Goal: Use online tool/utility: Utilize a website feature to perform a specific function

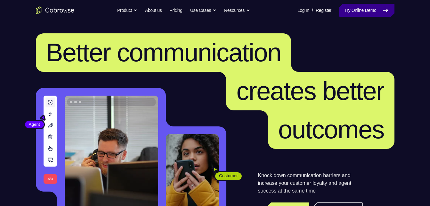
click at [352, 13] on link "Try Online Demo" at bounding box center [366, 10] width 55 height 13
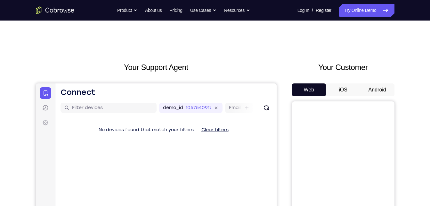
click at [386, 91] on button "Android" at bounding box center [378, 89] width 34 height 13
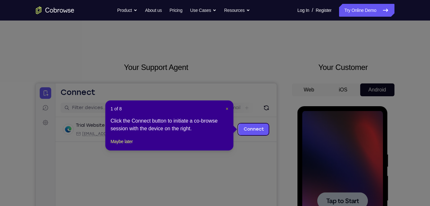
click at [226, 107] on span "×" at bounding box center [227, 108] width 3 height 5
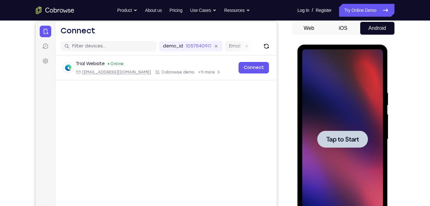
scroll to position [62, 0]
click at [338, 137] on span "Tap to Start" at bounding box center [343, 139] width 33 height 6
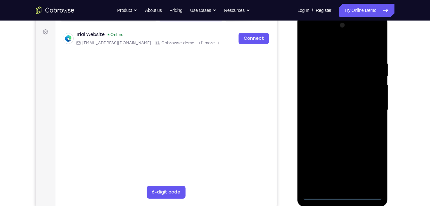
scroll to position [89, 0]
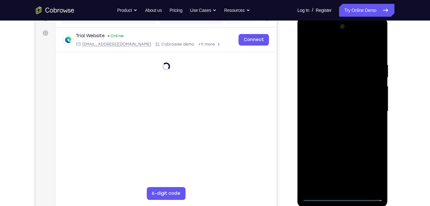
click at [345, 195] on div at bounding box center [343, 110] width 81 height 179
click at [342, 196] on div at bounding box center [343, 110] width 81 height 179
click at [344, 196] on div at bounding box center [343, 110] width 81 height 179
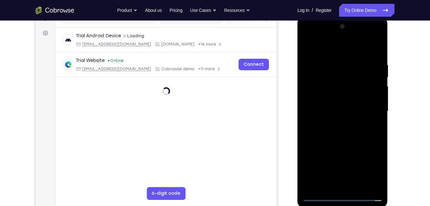
click at [319, 196] on div at bounding box center [343, 110] width 81 height 179
click at [320, 196] on div at bounding box center [343, 110] width 81 height 179
click at [353, 114] on div at bounding box center [343, 110] width 81 height 179
click at [341, 87] on div at bounding box center [343, 110] width 81 height 179
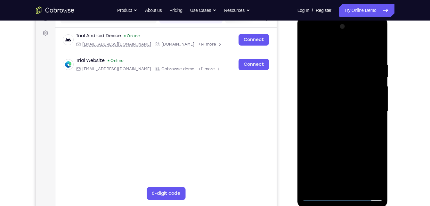
click at [320, 194] on div at bounding box center [343, 110] width 81 height 179
click at [368, 164] on div at bounding box center [343, 110] width 81 height 179
click at [371, 166] on div at bounding box center [343, 110] width 81 height 179
click at [374, 165] on div at bounding box center [343, 110] width 81 height 179
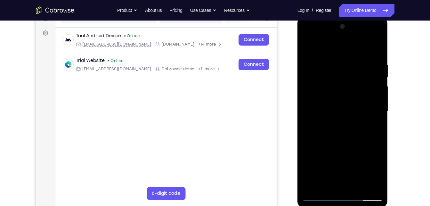
click at [372, 169] on div at bounding box center [343, 110] width 81 height 179
click at [372, 166] on div at bounding box center [343, 110] width 81 height 179
click at [373, 166] on div at bounding box center [343, 110] width 81 height 179
click at [328, 50] on div at bounding box center [343, 110] width 81 height 179
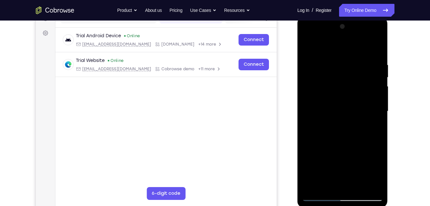
click at [371, 108] on div at bounding box center [343, 110] width 81 height 179
click at [336, 123] on div at bounding box center [343, 110] width 81 height 179
click at [334, 106] on div at bounding box center [343, 110] width 81 height 179
click at [328, 109] on div at bounding box center [343, 110] width 81 height 179
click at [325, 131] on div at bounding box center [343, 110] width 81 height 179
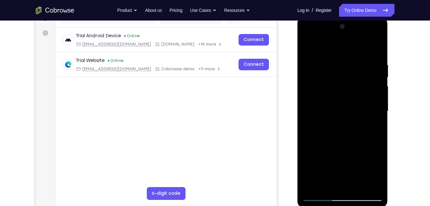
click at [341, 142] on div at bounding box center [343, 110] width 81 height 179
click at [342, 59] on div at bounding box center [343, 110] width 81 height 179
click at [310, 83] on div at bounding box center [343, 110] width 81 height 179
click at [317, 95] on div at bounding box center [343, 110] width 81 height 179
click at [378, 82] on div at bounding box center [343, 110] width 81 height 179
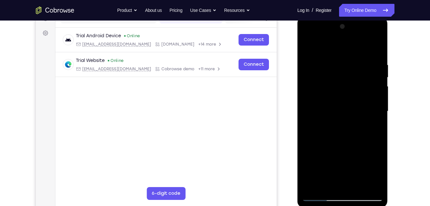
click at [372, 97] on div at bounding box center [343, 110] width 81 height 179
click at [318, 183] on div at bounding box center [343, 110] width 81 height 179
click at [376, 182] on div at bounding box center [343, 110] width 81 height 179
click at [369, 117] on div at bounding box center [343, 110] width 81 height 179
click at [356, 182] on div at bounding box center [343, 110] width 81 height 179
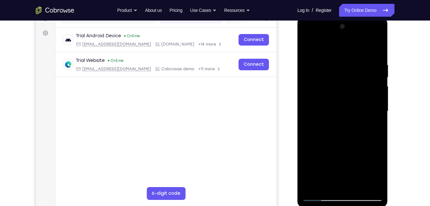
click at [307, 146] on div at bounding box center [343, 110] width 81 height 179
click at [326, 186] on div at bounding box center [343, 110] width 81 height 179
click at [364, 125] on div at bounding box center [343, 110] width 81 height 179
click at [356, 184] on div at bounding box center [343, 110] width 81 height 179
click at [374, 184] on div at bounding box center [343, 110] width 81 height 179
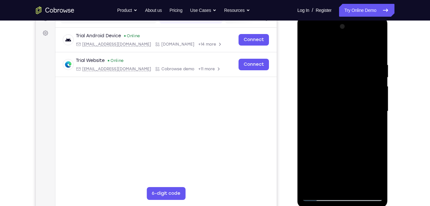
click at [381, 60] on div at bounding box center [343, 110] width 81 height 179
click at [378, 59] on div at bounding box center [343, 110] width 81 height 179
click at [378, 49] on div at bounding box center [343, 110] width 81 height 179
drag, startPoint x: 363, startPoint y: 63, endPoint x: 332, endPoint y: 65, distance: 30.8
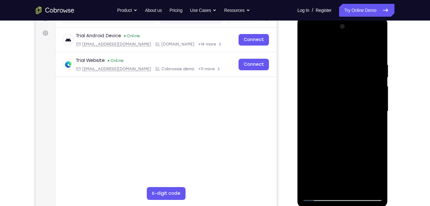
click at [332, 65] on div at bounding box center [343, 110] width 81 height 179
click at [379, 44] on div at bounding box center [343, 110] width 81 height 179
click at [310, 82] on div at bounding box center [343, 110] width 81 height 179
click at [308, 105] on div at bounding box center [343, 110] width 81 height 179
click at [343, 79] on div at bounding box center [343, 110] width 81 height 179
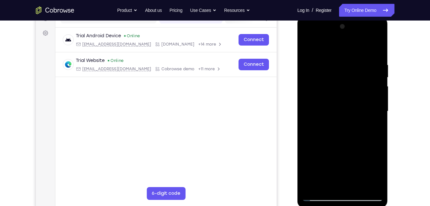
click at [345, 136] on div at bounding box center [343, 110] width 81 height 179
click at [372, 93] on div at bounding box center [343, 110] width 81 height 179
click at [379, 48] on div at bounding box center [343, 110] width 81 height 179
click at [323, 84] on div at bounding box center [343, 110] width 81 height 179
click at [323, 106] on div at bounding box center [343, 110] width 81 height 179
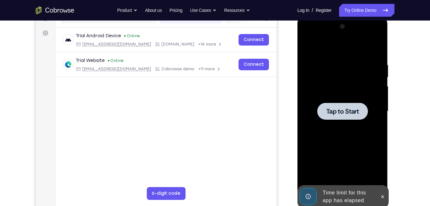
click at [251, 137] on main "demo_id 1057540917 1057540917 Email User ID Device ID Device name 6-digit code …" at bounding box center [165, 116] width 221 height 215
